Goal: Find specific page/section: Find specific page/section

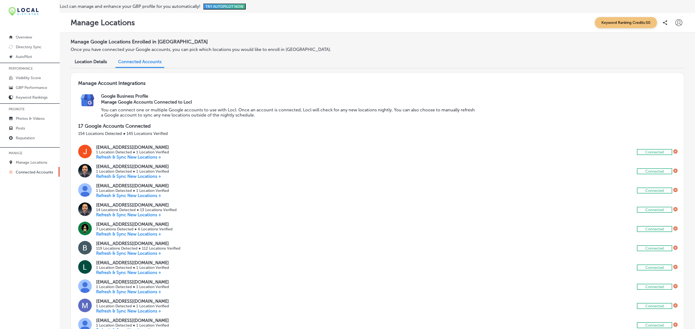
scroll to position [11, 0]
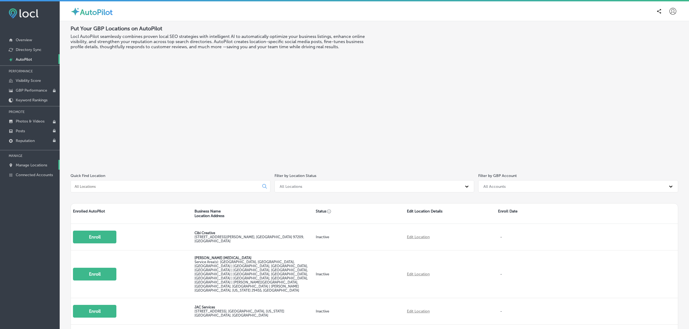
click at [39, 165] on p "Manage Locations" at bounding box center [31, 165] width 31 height 5
